Goal: Task Accomplishment & Management: Use online tool/utility

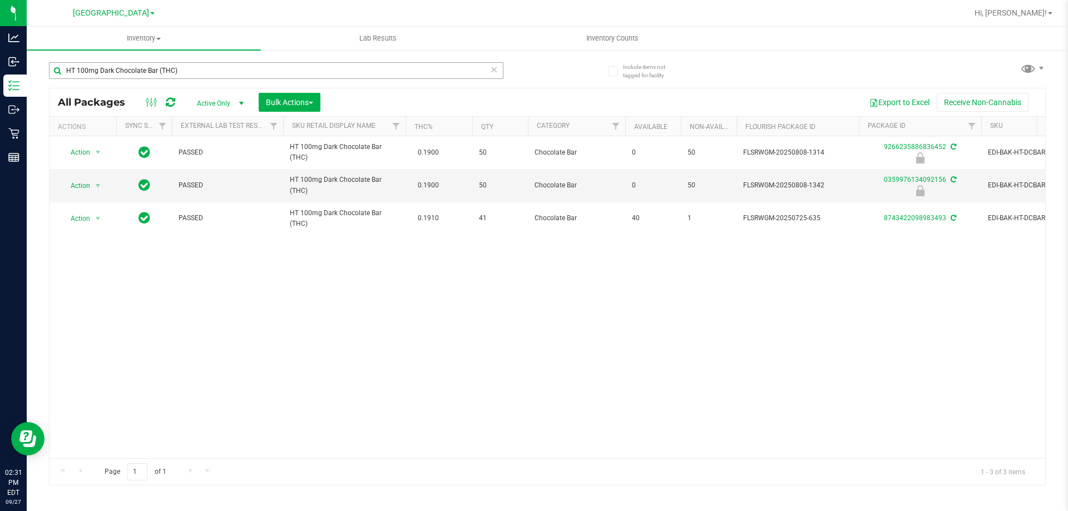
click at [205, 76] on input "HT 100mg Dark Chocolate Bar (THC)" at bounding box center [276, 70] width 454 height 17
click at [204, 75] on input "HT 100mg Dark Chocolate Bar (THC)" at bounding box center [276, 70] width 454 height 17
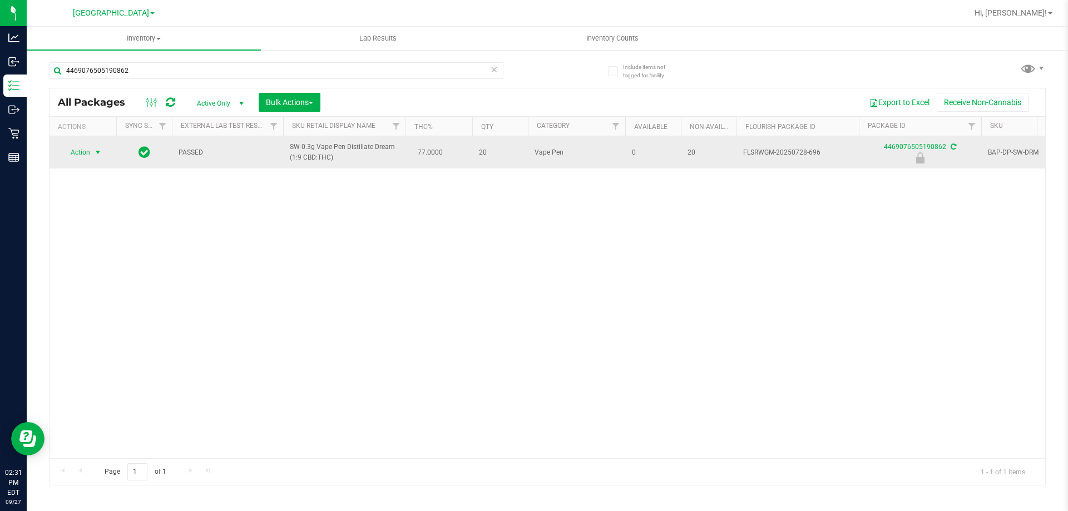
type input "4469076505190862"
click at [94, 148] on span "select" at bounding box center [97, 152] width 9 height 9
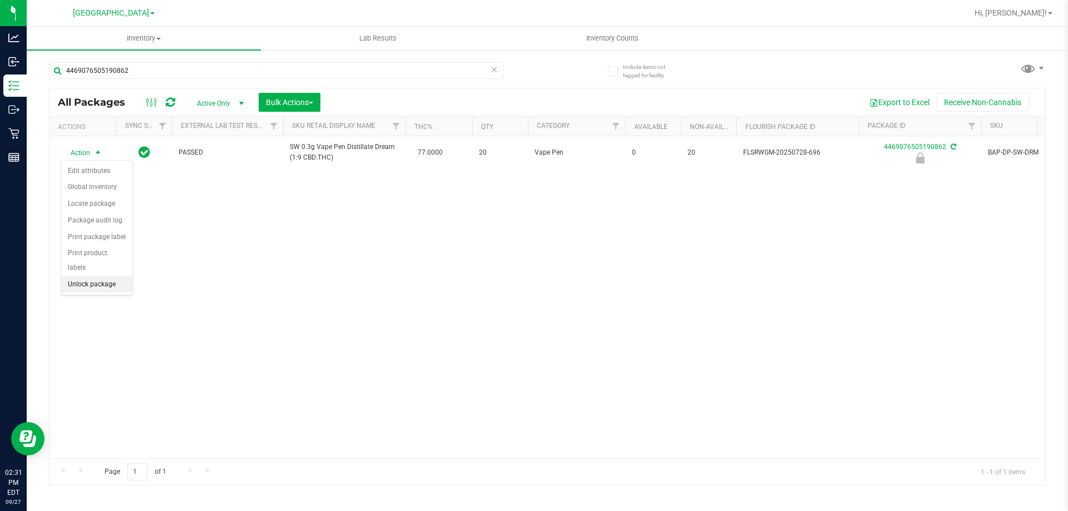
click at [115, 276] on li "Unlock package" at bounding box center [96, 284] width 71 height 17
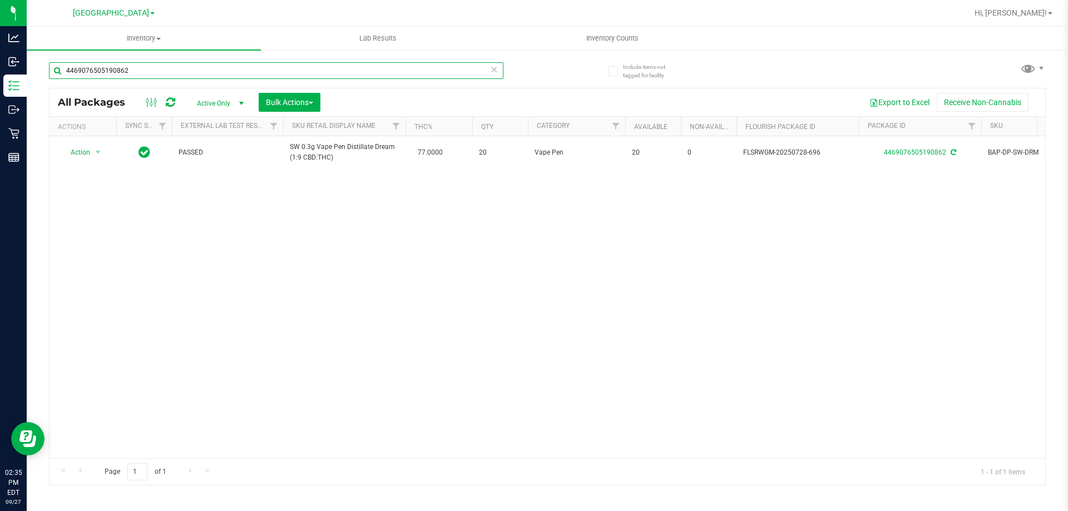
click at [141, 63] on input "4469076505190862" at bounding box center [276, 70] width 454 height 17
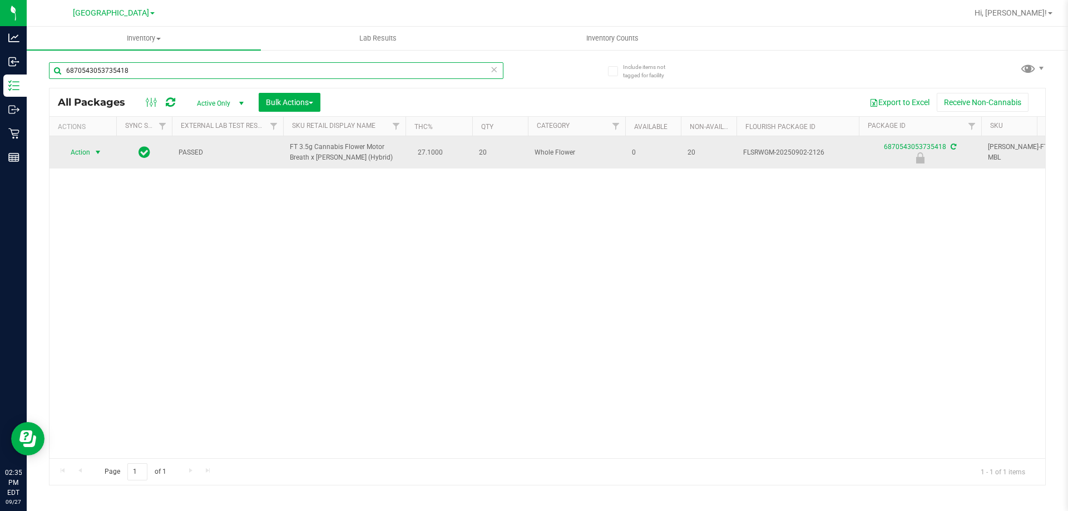
type input "6870543053735418"
click at [89, 150] on span "Action" at bounding box center [76, 153] width 30 height 16
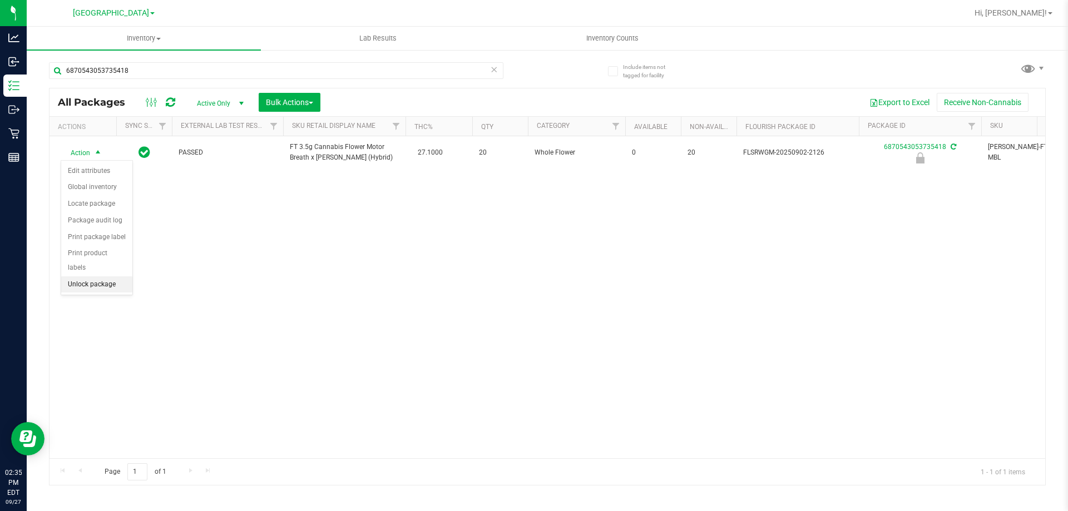
click at [96, 276] on li "Unlock package" at bounding box center [96, 284] width 71 height 17
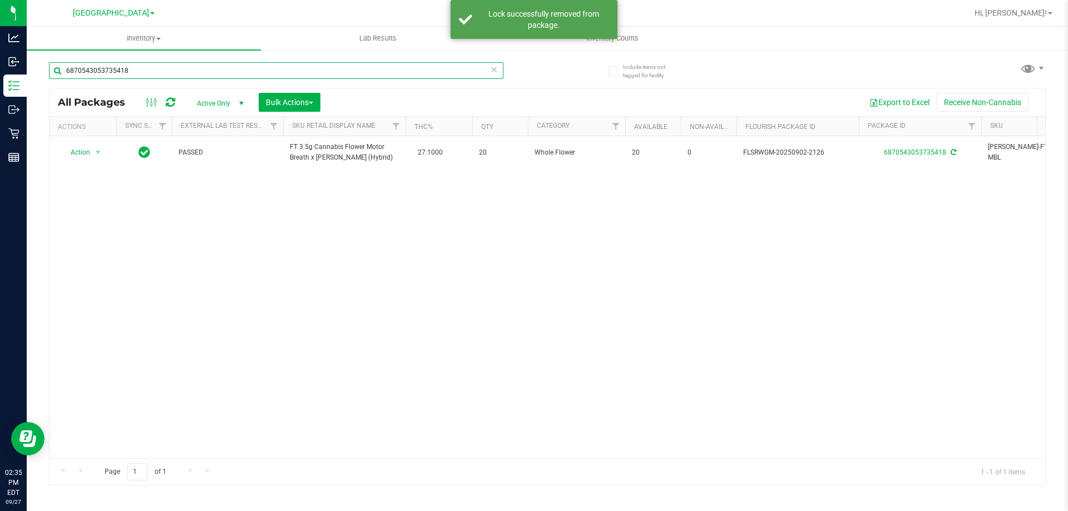
click at [147, 73] on input "6870543053735418" at bounding box center [276, 70] width 454 height 17
